Goal: Find specific page/section: Find specific page/section

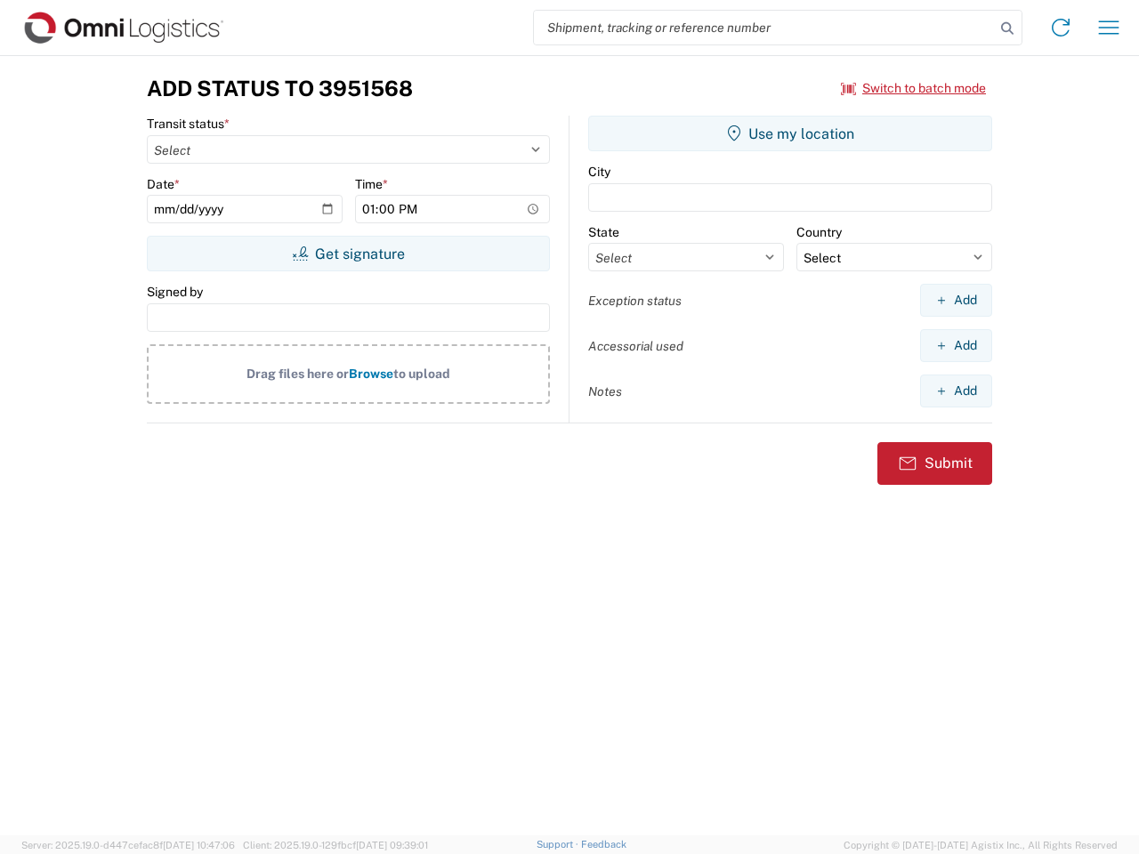
click at [764, 28] on input "search" at bounding box center [764, 28] width 461 height 34
click at [1007, 28] on icon at bounding box center [1007, 28] width 25 height 25
click at [1060, 28] on icon at bounding box center [1060, 27] width 28 height 28
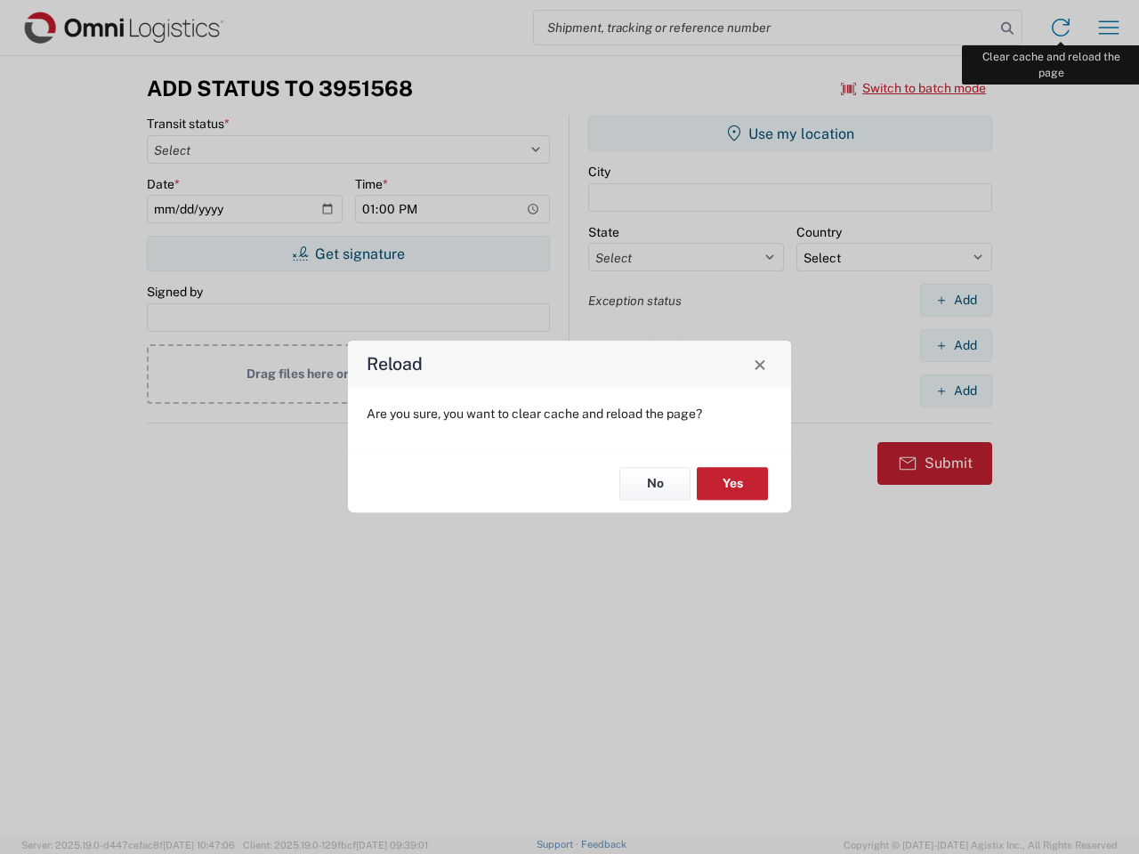
click at [1109, 28] on div "Reload Are you sure, you want to clear cache and reload the page? No Yes" at bounding box center [569, 427] width 1139 height 854
click at [914, 88] on div "Reload Are you sure, you want to clear cache and reload the page? No Yes" at bounding box center [569, 427] width 1139 height 854
click at [348, 254] on div "Reload Are you sure, you want to clear cache and reload the page? No Yes" at bounding box center [569, 427] width 1139 height 854
click at [790, 133] on div "Reload Are you sure, you want to clear cache and reload the page? No Yes" at bounding box center [569, 427] width 1139 height 854
click at [956, 300] on div "Reload Are you sure, you want to clear cache and reload the page? No Yes" at bounding box center [569, 427] width 1139 height 854
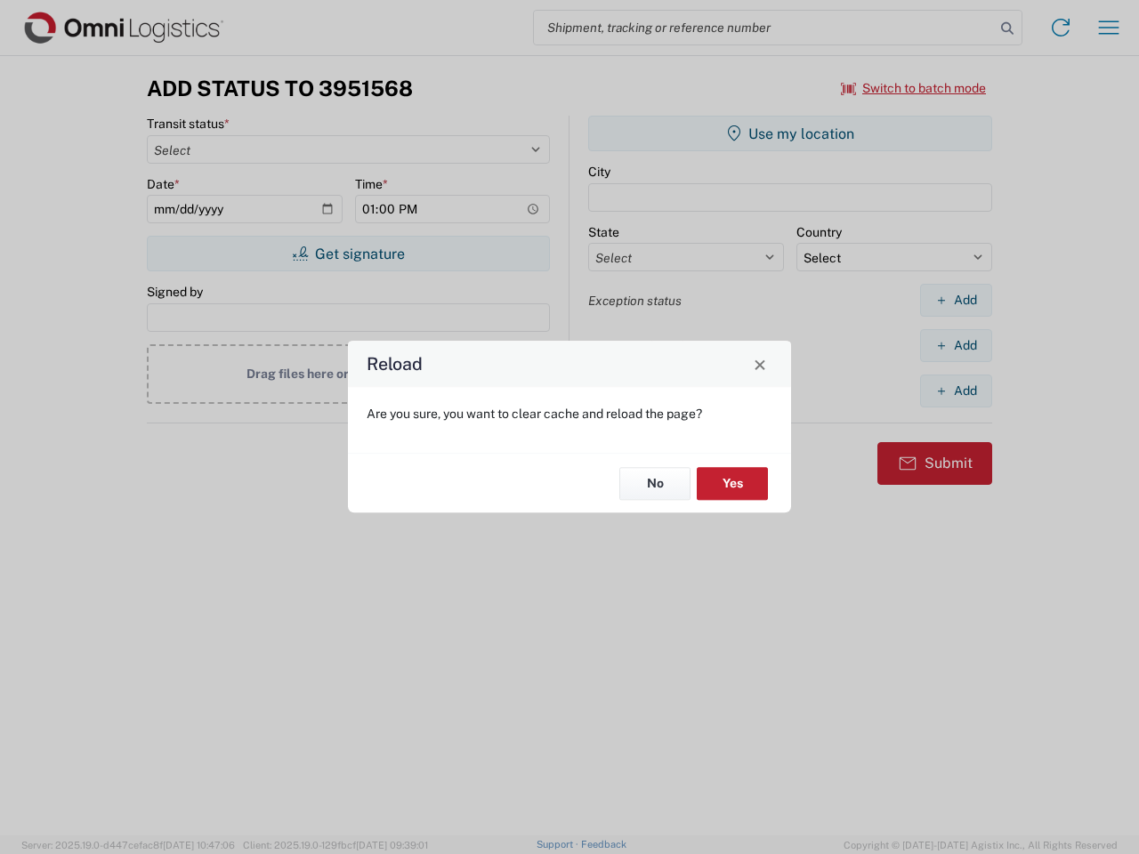
click at [956, 345] on div "Reload Are you sure, you want to clear cache and reload the page? No Yes" at bounding box center [569, 427] width 1139 height 854
click at [956, 391] on div "Reload Are you sure, you want to clear cache and reload the page? No Yes" at bounding box center [569, 427] width 1139 height 854
